Goal: Navigation & Orientation: Find specific page/section

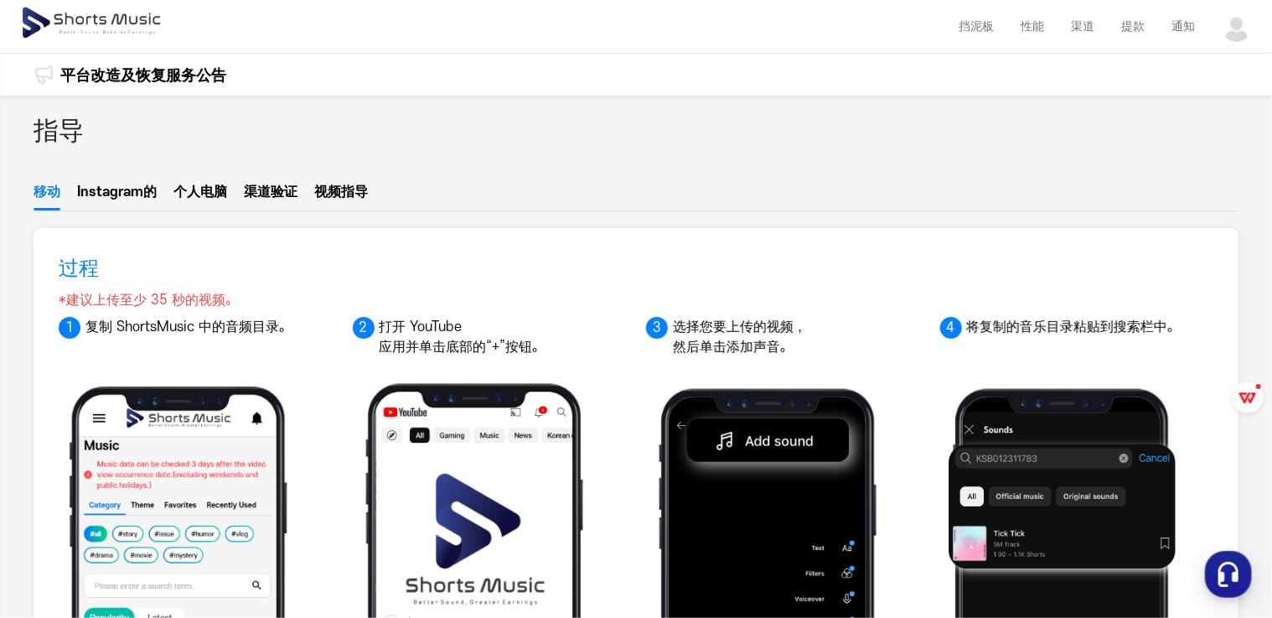
click at [202, 28] on div "平台改造及恢复服务公告" at bounding box center [143, 8] width 166 height 42
click at [204, 75] on link "平台改造及恢复服务公告" at bounding box center [143, 75] width 166 height 23
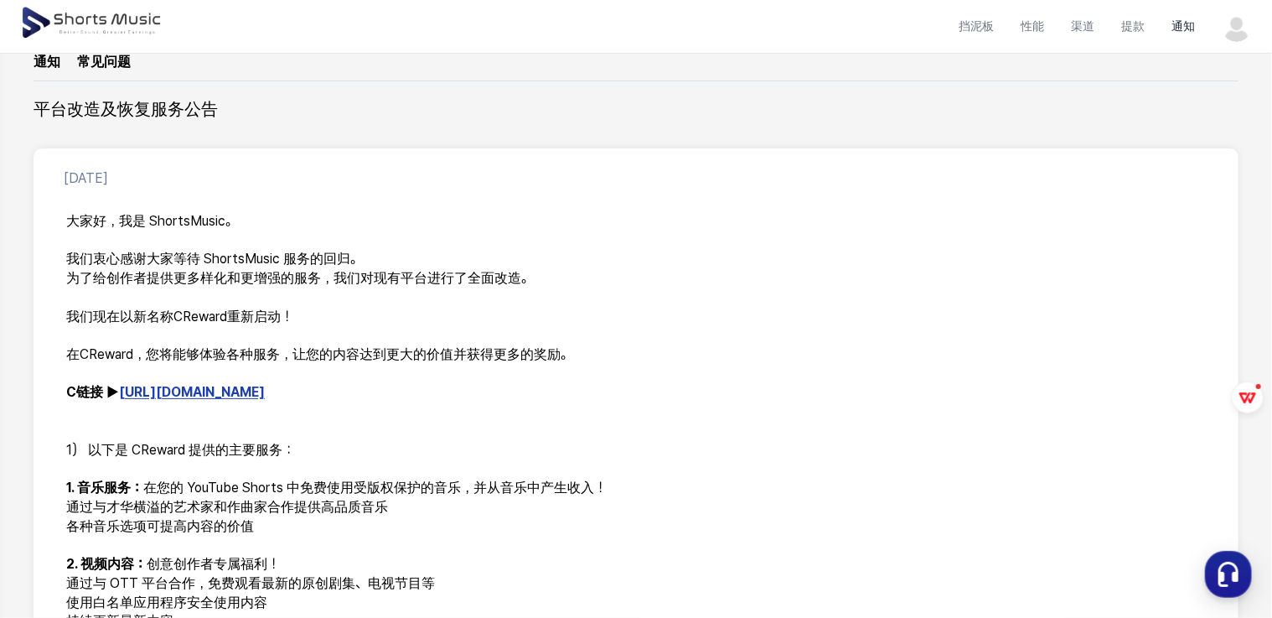
scroll to position [168, 0]
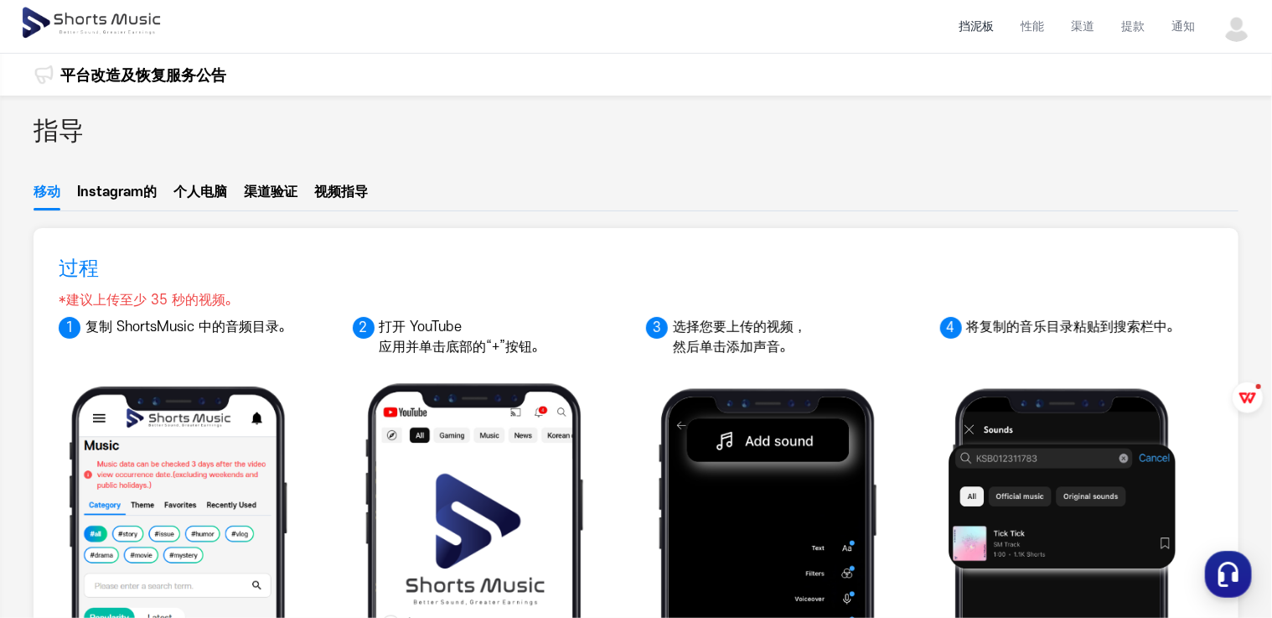
click at [990, 34] on li "挡泥板" at bounding box center [976, 26] width 62 height 44
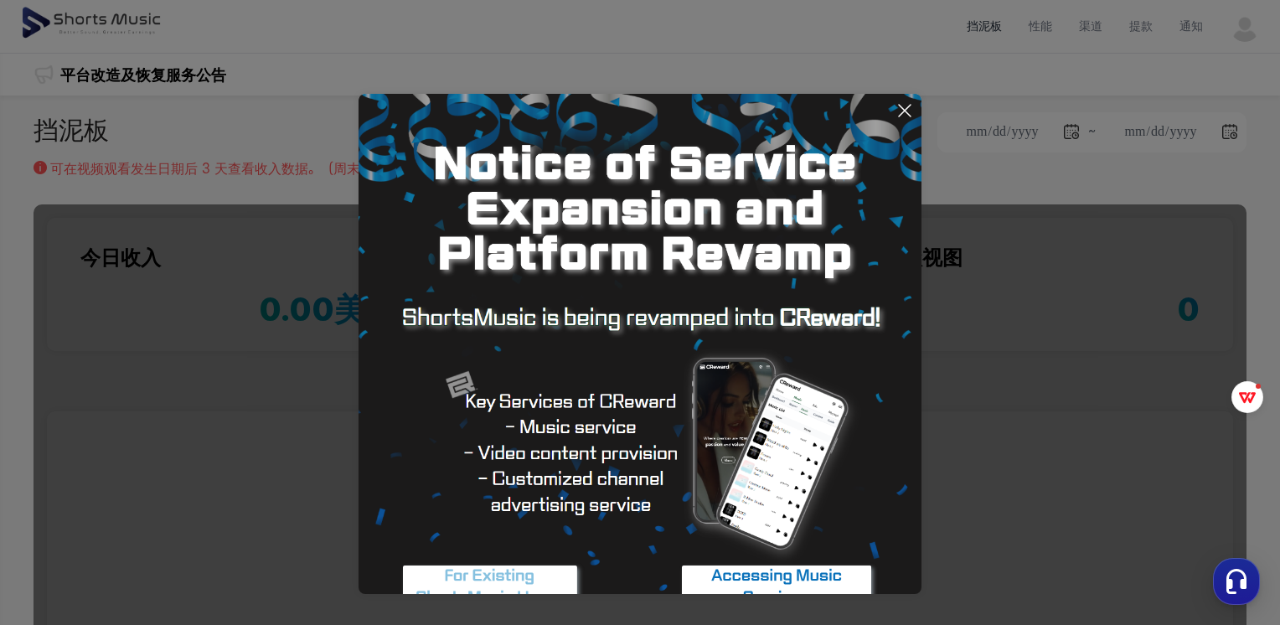
click at [905, 115] on icon at bounding box center [905, 111] width 20 height 20
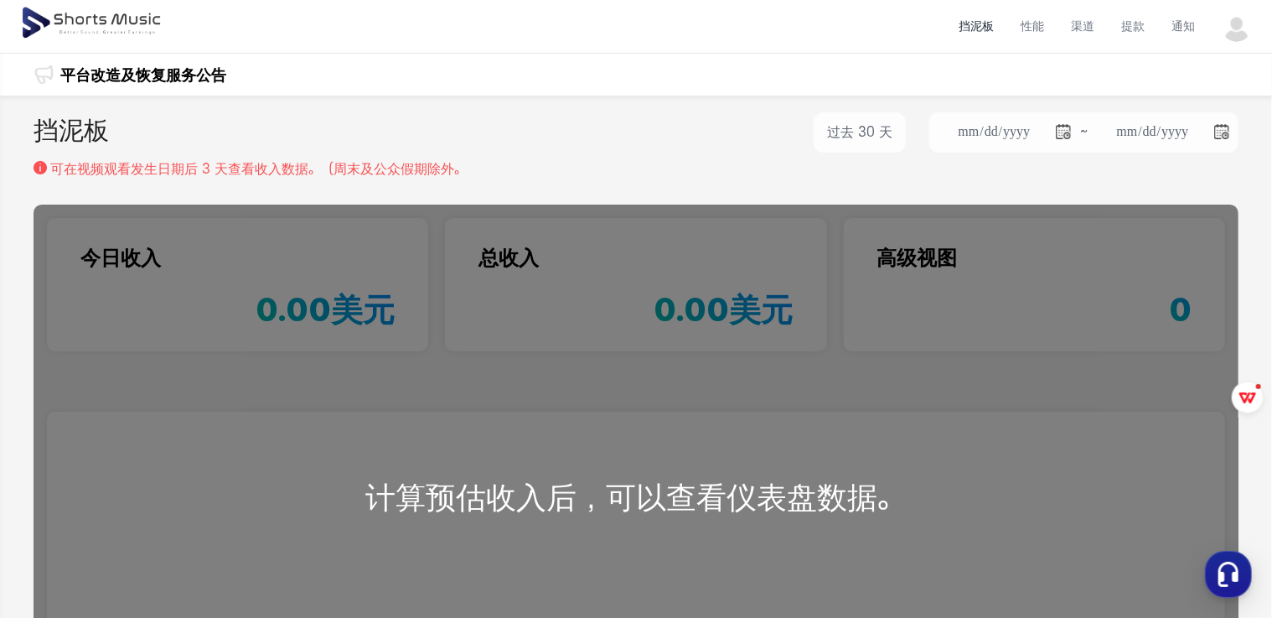
click at [593, 327] on div "计算预估收入后，可以查看仪表盘数据。" at bounding box center [636, 496] width 1205 height 585
click at [1126, 27] on li "提款" at bounding box center [1133, 26] width 50 height 44
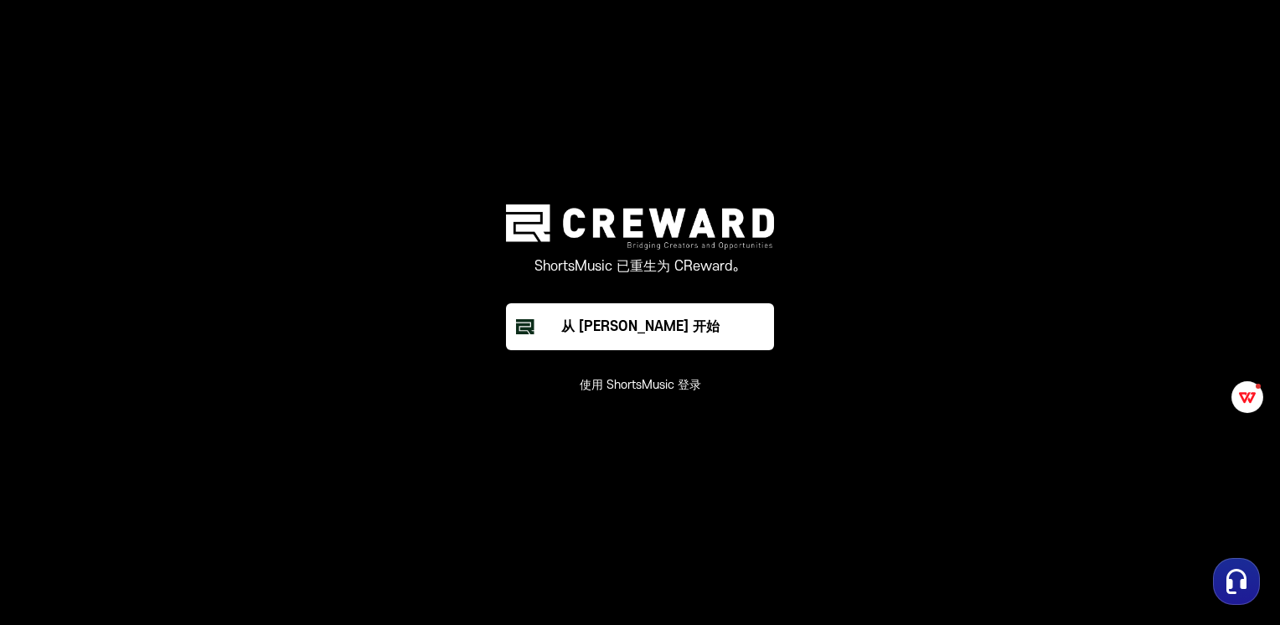
click at [600, 350] on div "ShortsMusic 已重生为 CReward。 从 Creward 开始 使用 ShortsMusic 登录" at bounding box center [640, 298] width 503 height 189
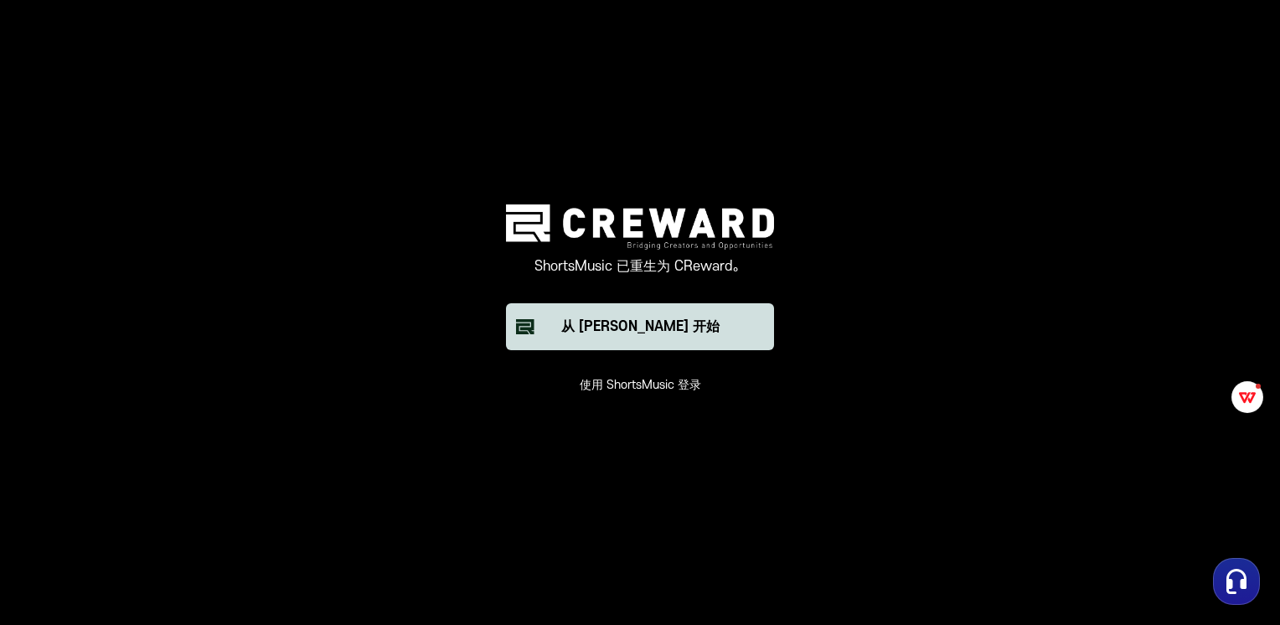
click at [602, 340] on button "从 [PERSON_NAME] 开始" at bounding box center [640, 326] width 268 height 47
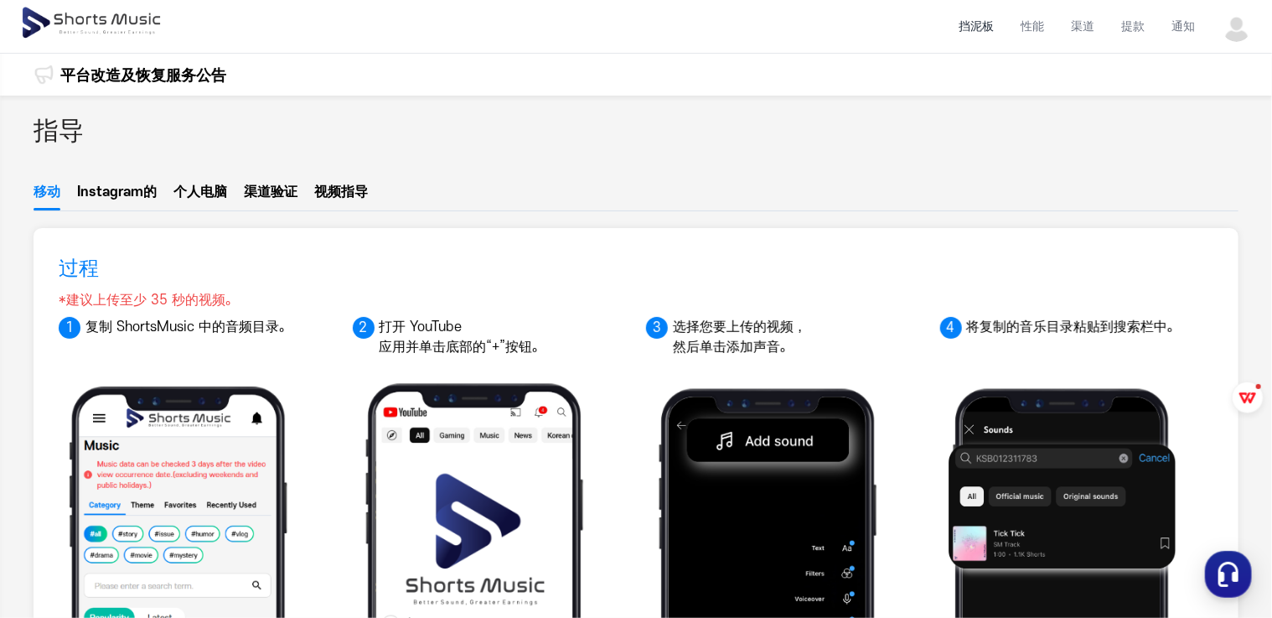
click at [964, 18] on li "挡泥板" at bounding box center [976, 26] width 62 height 44
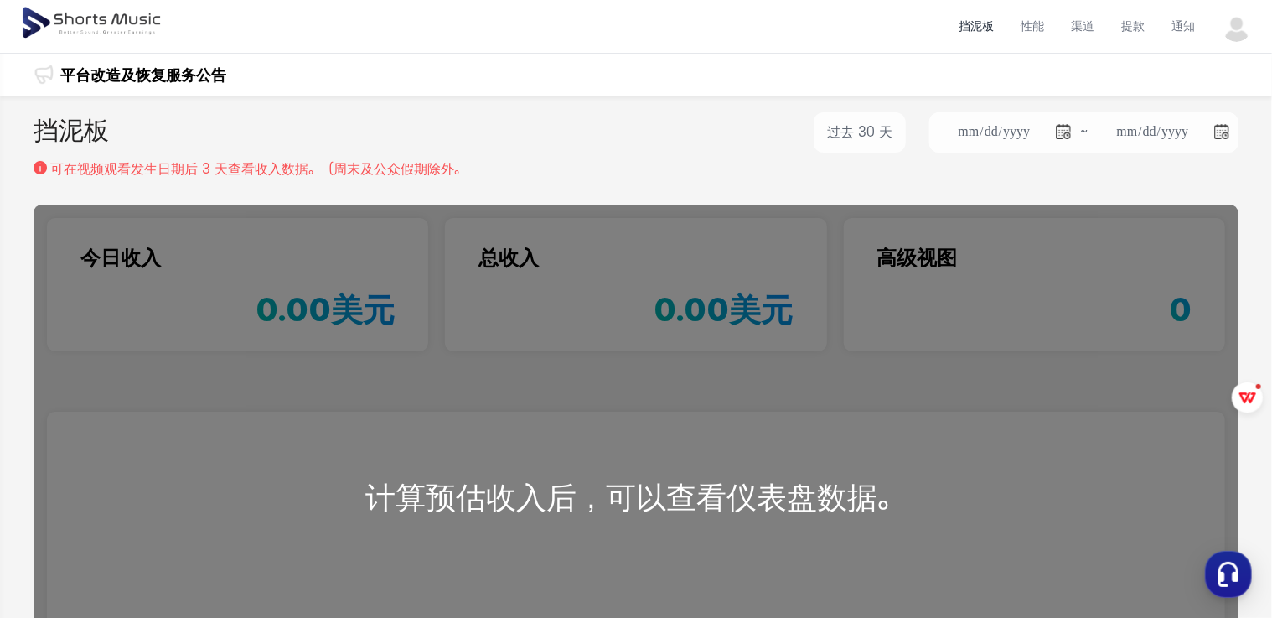
click at [736, 308] on div "计算预估收入后，可以查看仪表盘数据。" at bounding box center [636, 496] width 1205 height 585
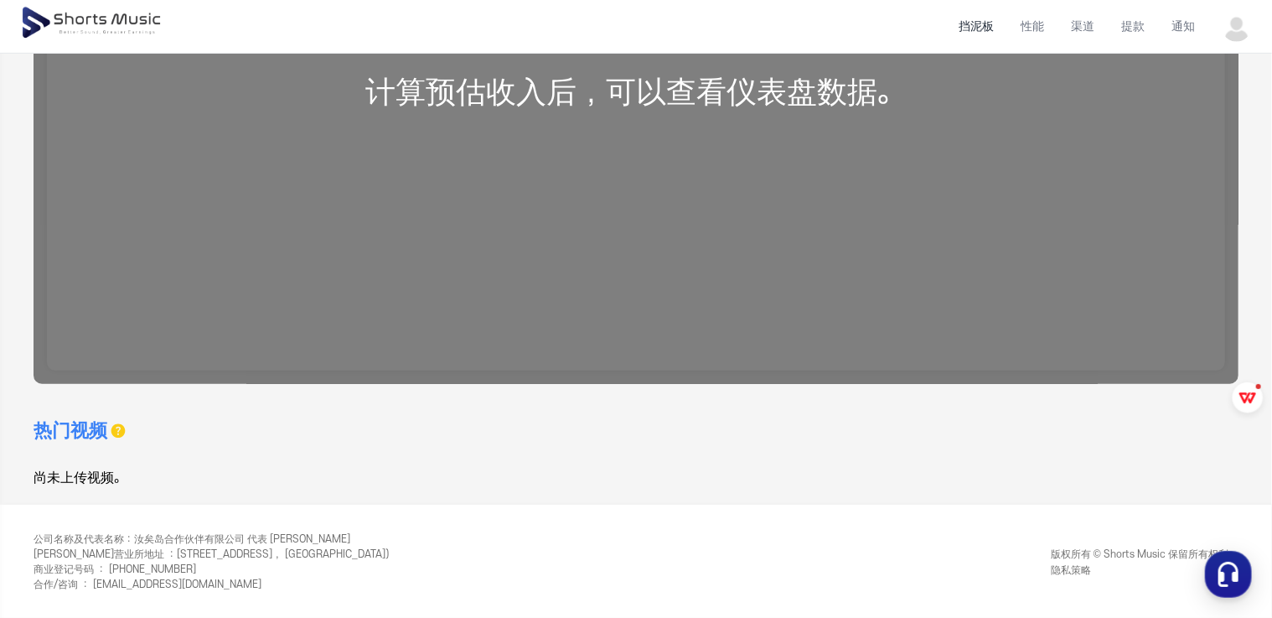
click at [691, 274] on div "计算预估收入后，可以查看仪表盘数据。" at bounding box center [636, 91] width 1205 height 585
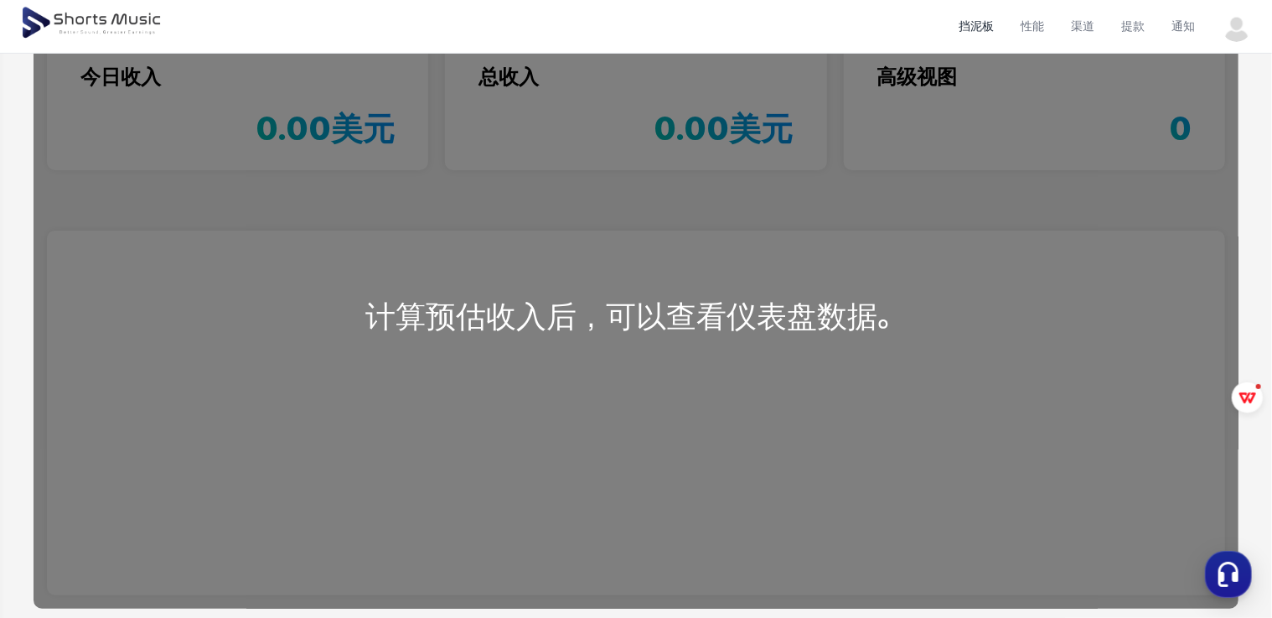
scroll to position [154, 0]
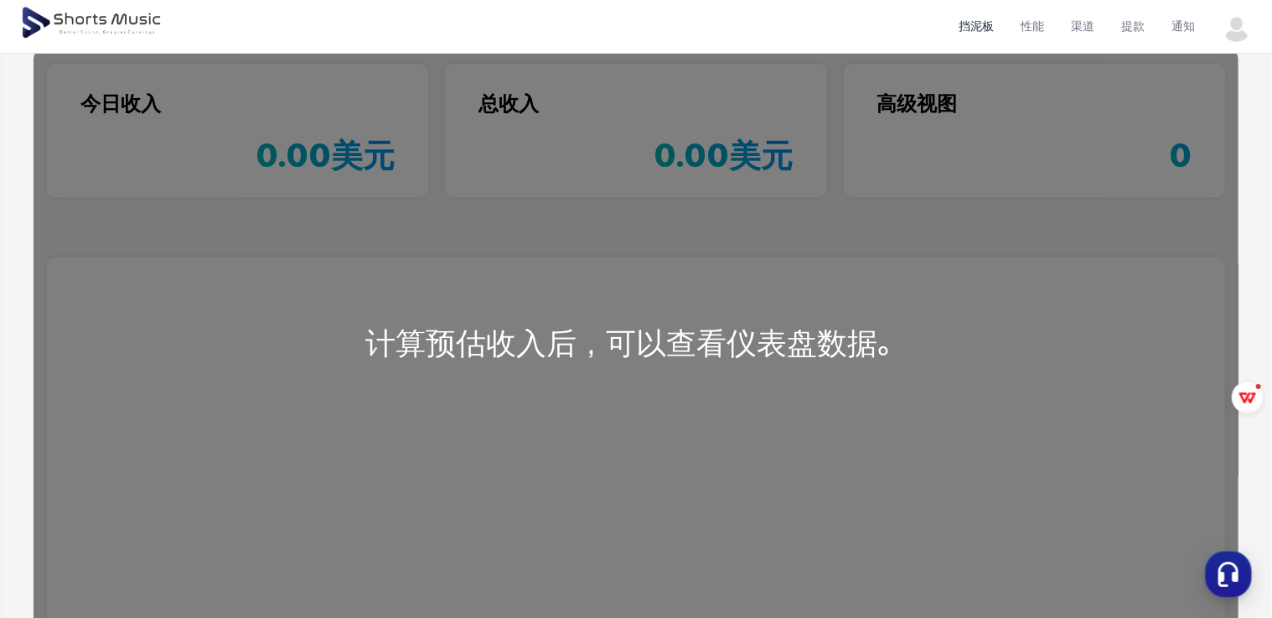
drag, startPoint x: 834, startPoint y: 236, endPoint x: 974, endPoint y: 152, distance: 163.1
click at [834, 235] on div "计算预估收入后，可以查看仪表盘数据。" at bounding box center [636, 342] width 1205 height 585
click at [1250, 28] on img at bounding box center [1237, 27] width 30 height 30
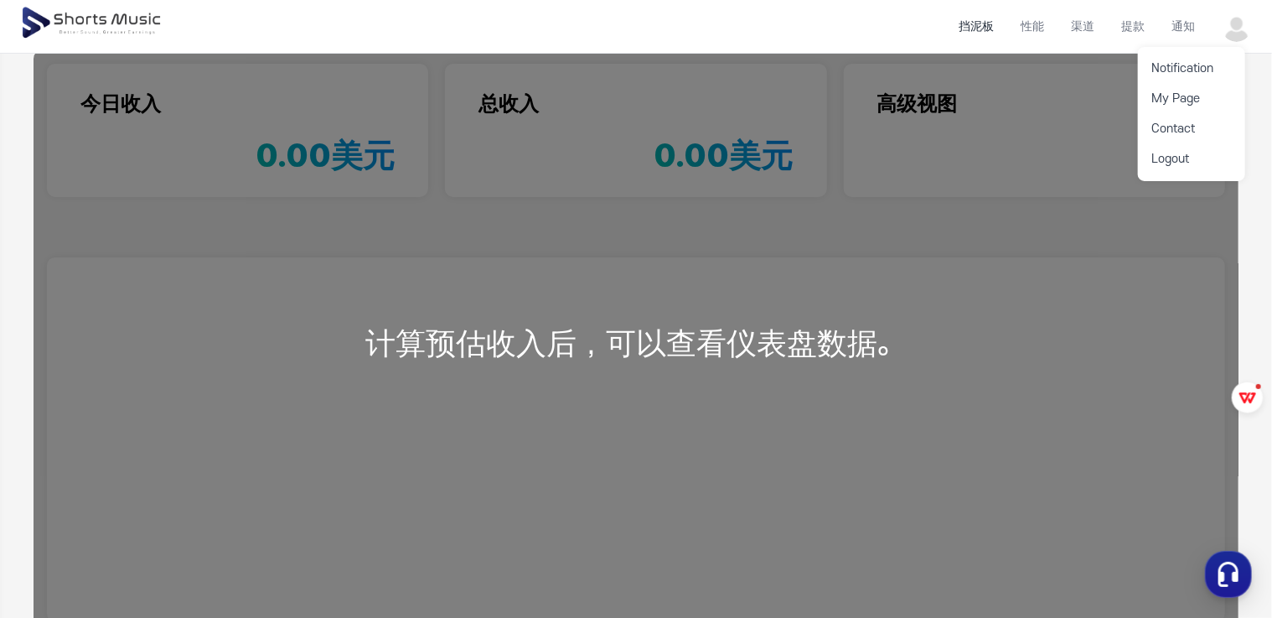
click at [963, 109] on button at bounding box center [636, 309] width 1272 height 618
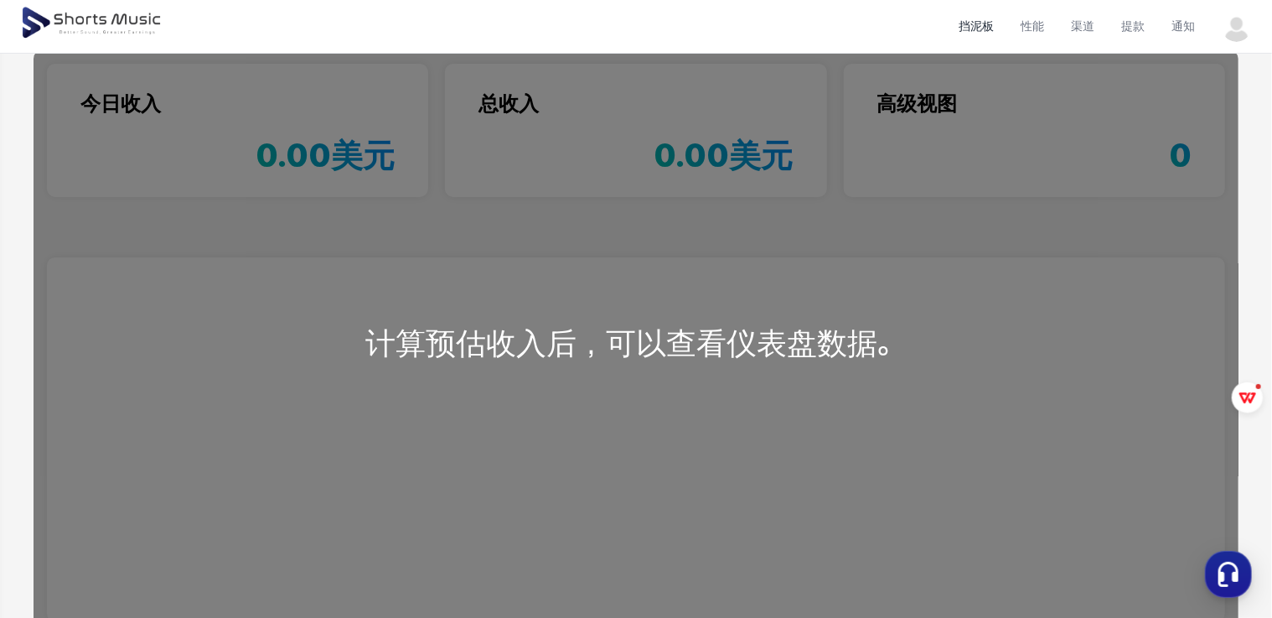
click at [633, 331] on div "计算预估收入后，可以查看仪表盘数据。" at bounding box center [636, 342] width 1205 height 585
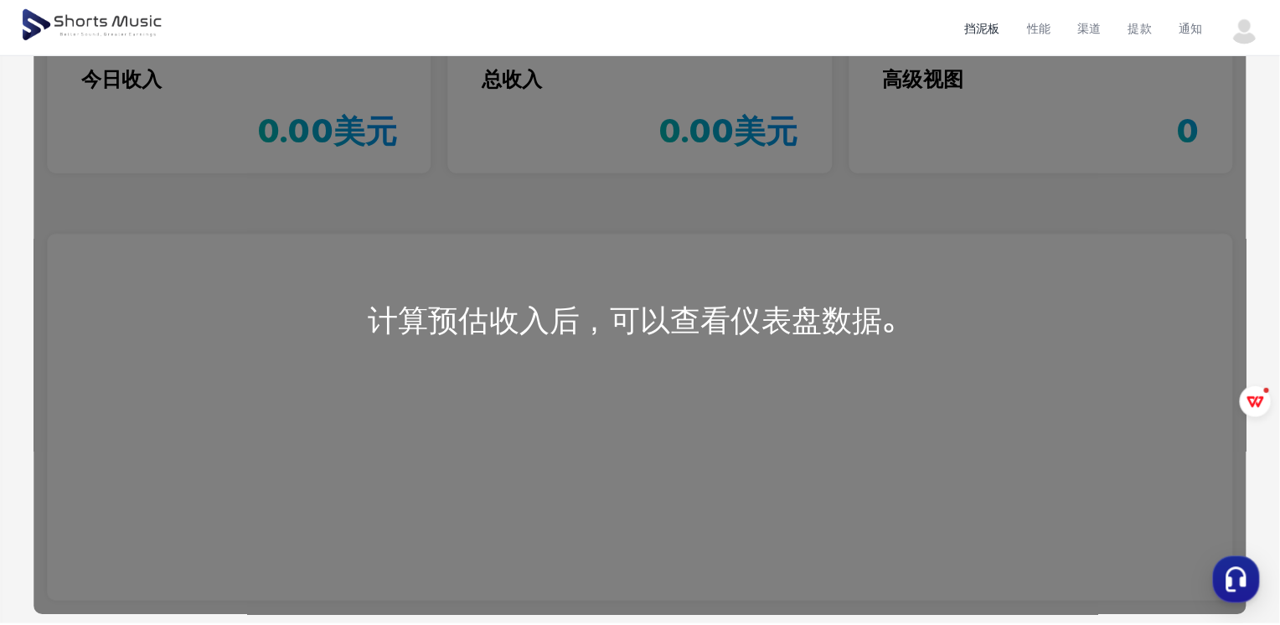
scroll to position [0, 0]
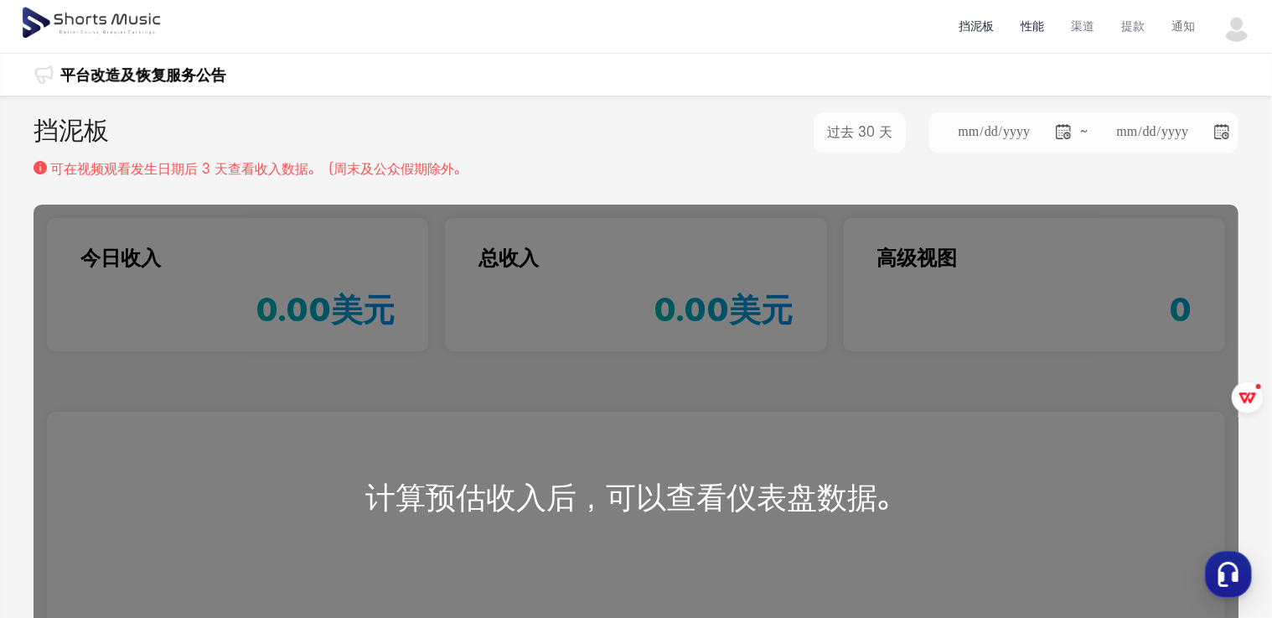
click at [1033, 32] on li "性能" at bounding box center [1032, 26] width 50 height 44
click at [1097, 34] on li "渠道" at bounding box center [1082, 26] width 50 height 44
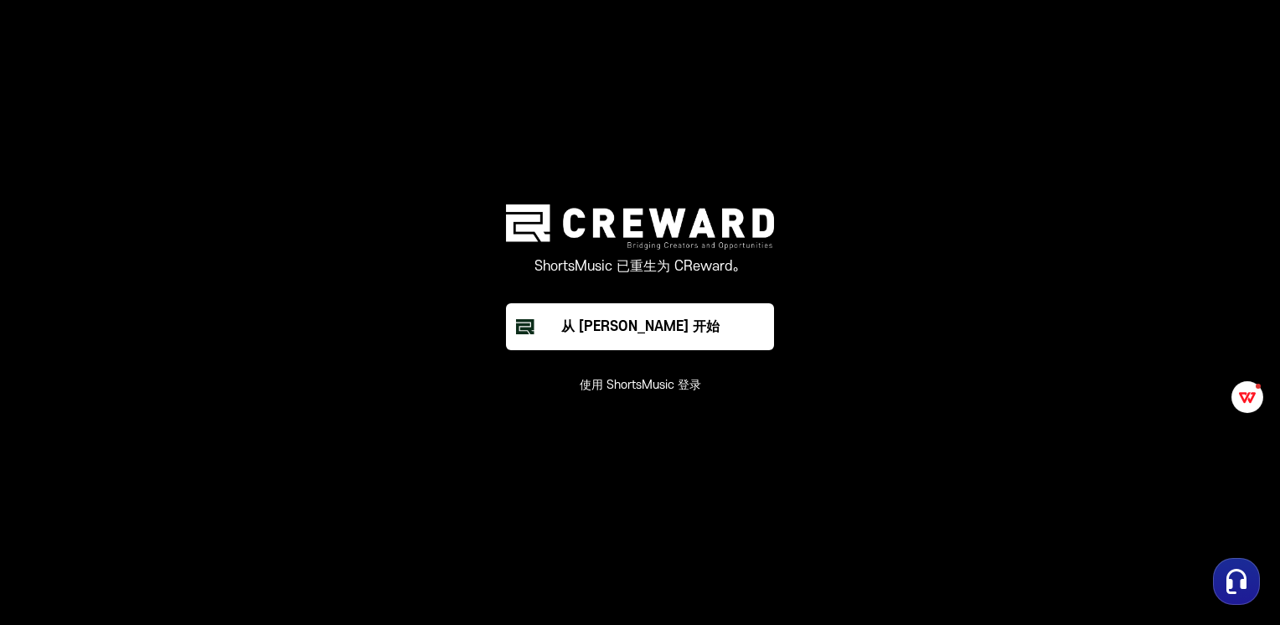
click at [623, 384] on button "使用 ShortsMusic 登录" at bounding box center [640, 385] width 121 height 17
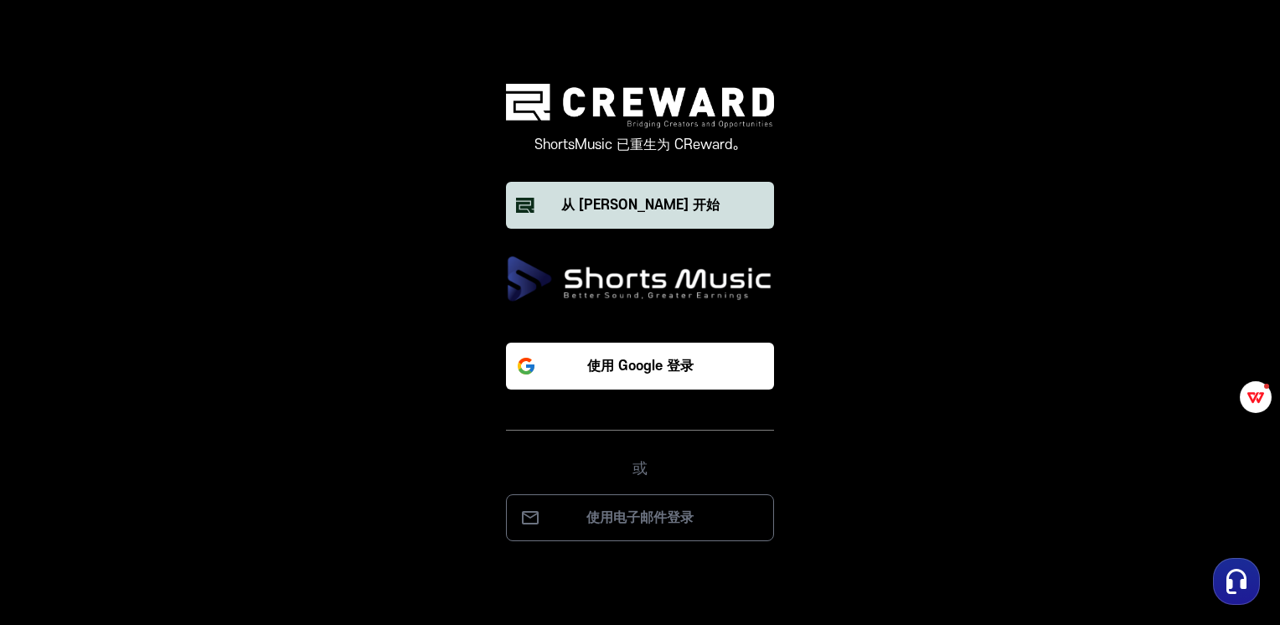
click at [638, 214] on div "从 [PERSON_NAME] 开始" at bounding box center [640, 205] width 158 height 20
